Goal: Find specific page/section: Find specific page/section

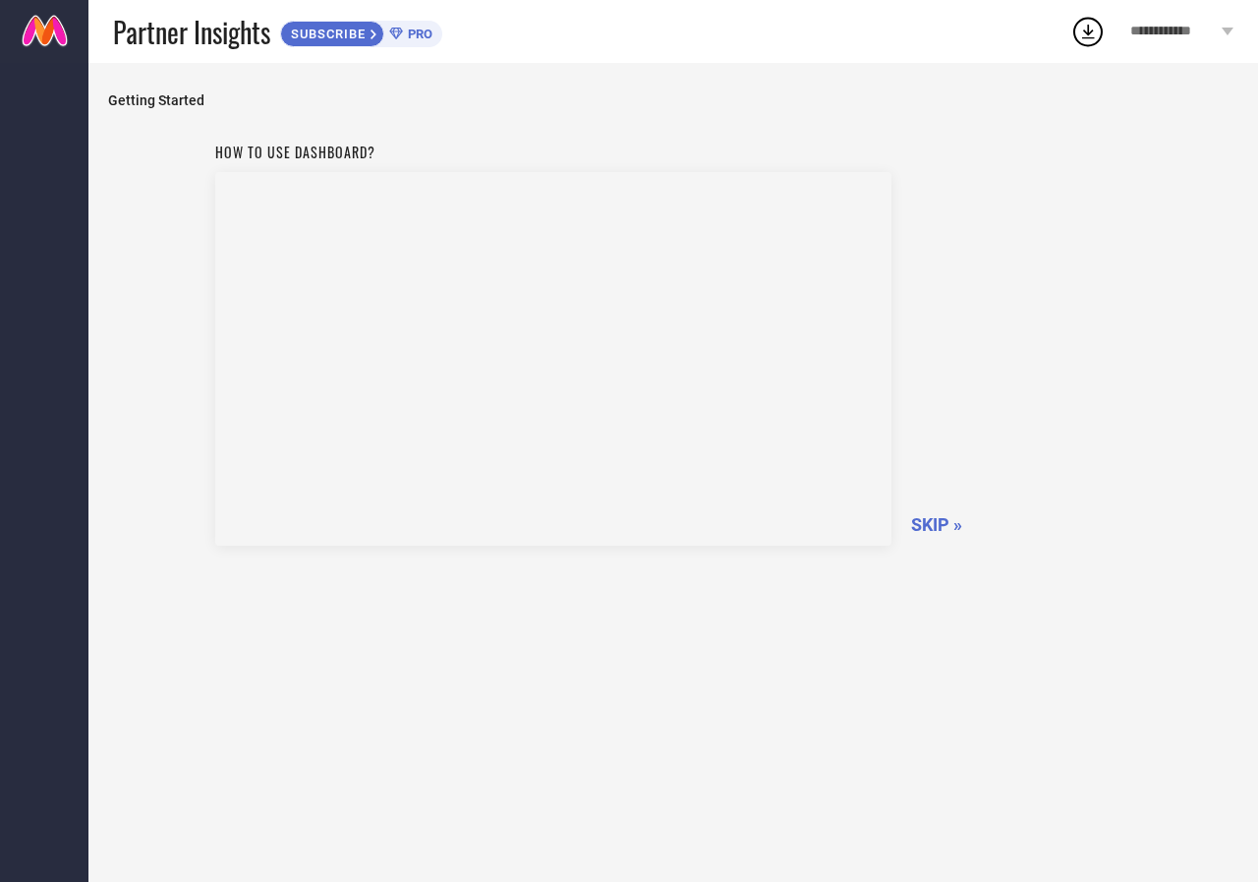
click at [928, 525] on span "SKIP »" at bounding box center [936, 524] width 51 height 21
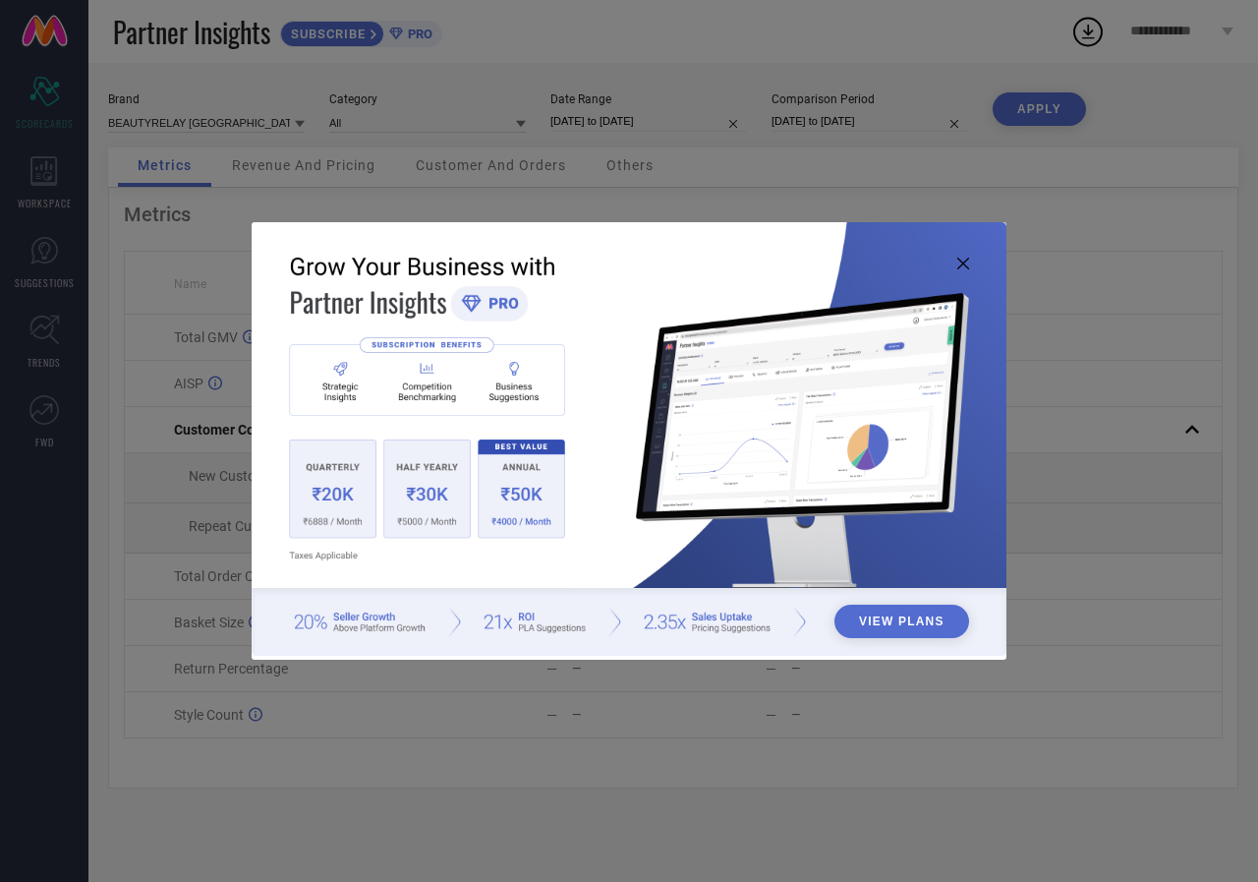
click at [963, 262] on icon at bounding box center [964, 264] width 12 height 12
